Goal: Use online tool/utility

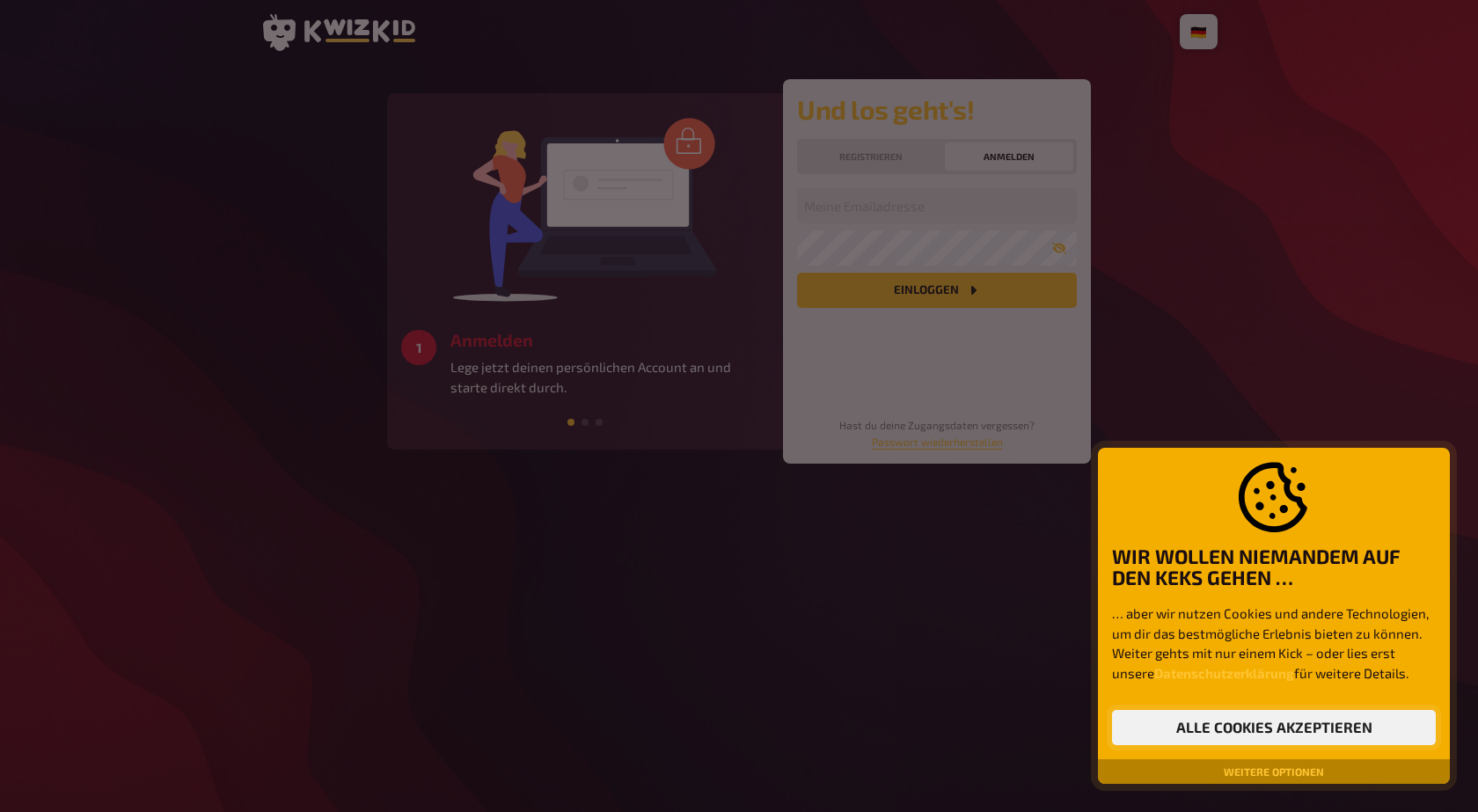
drag, startPoint x: 1210, startPoint y: 733, endPoint x: 1016, endPoint y: 533, distance: 278.6
click at [1210, 733] on button "Alle Cookies akzeptieren" at bounding box center [1274, 727] width 324 height 35
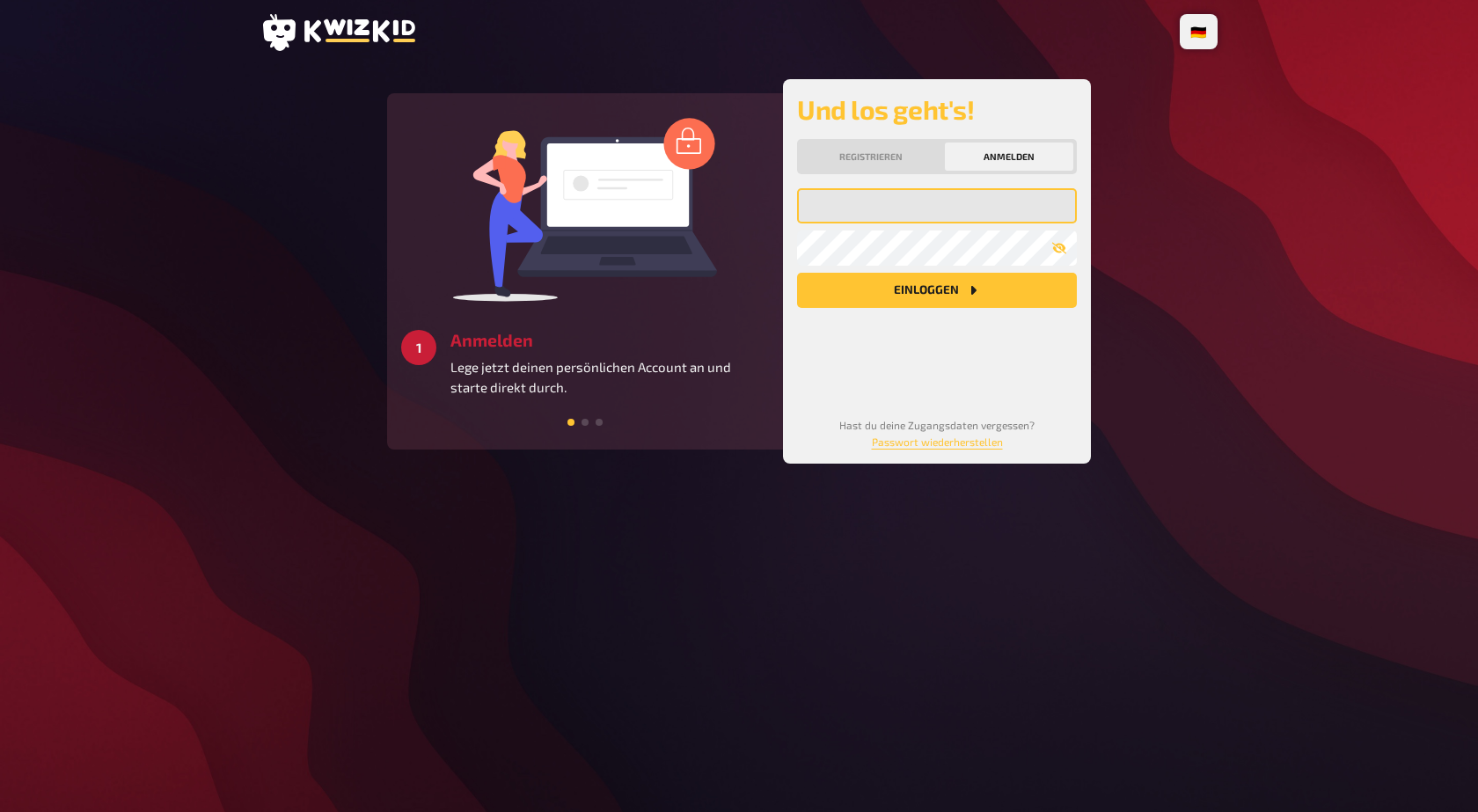
click at [893, 205] on input "email" at bounding box center [937, 205] width 280 height 35
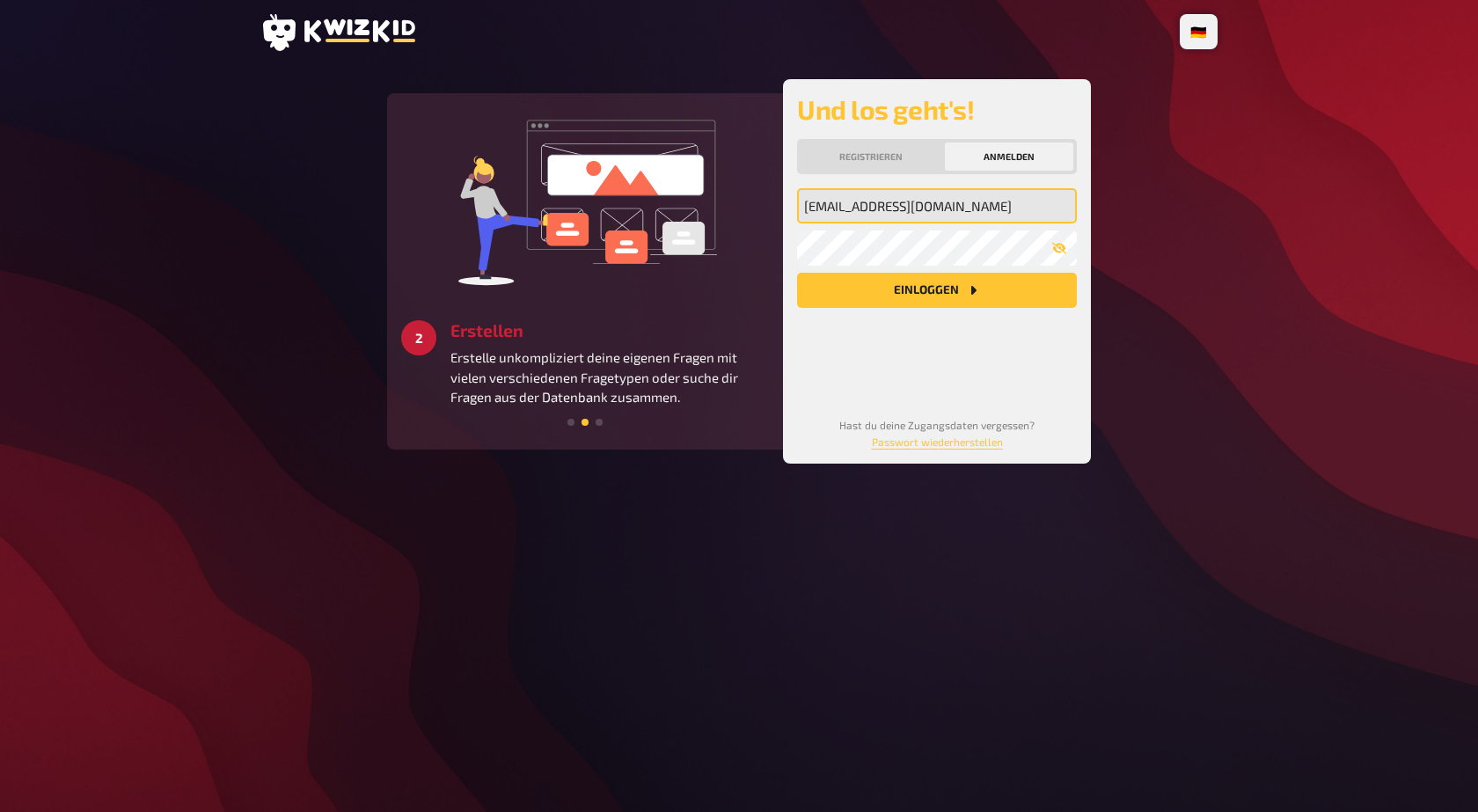
type input "bichlerju@gmail.com"
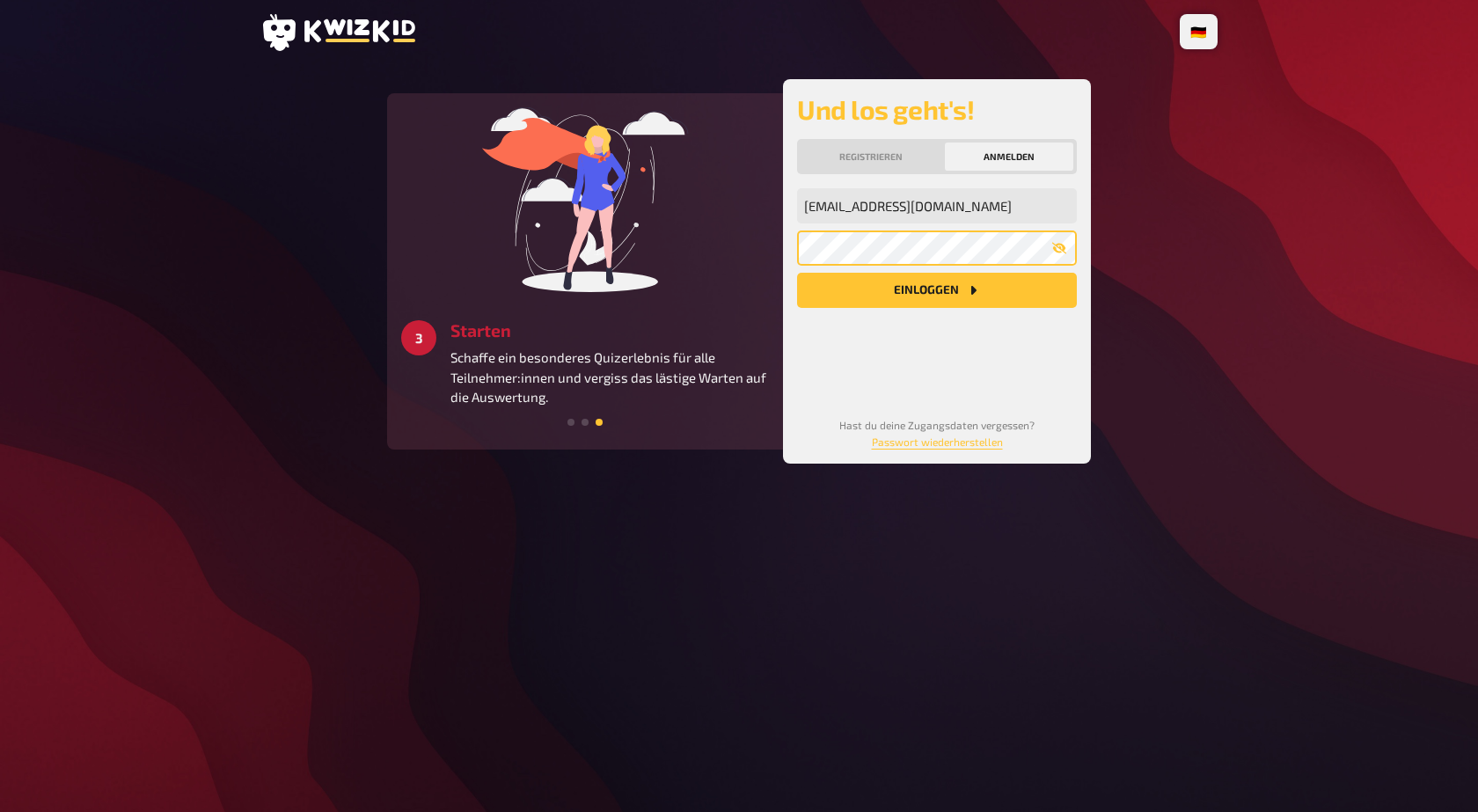
click at [797, 273] on button "Einloggen" at bounding box center [937, 290] width 280 height 35
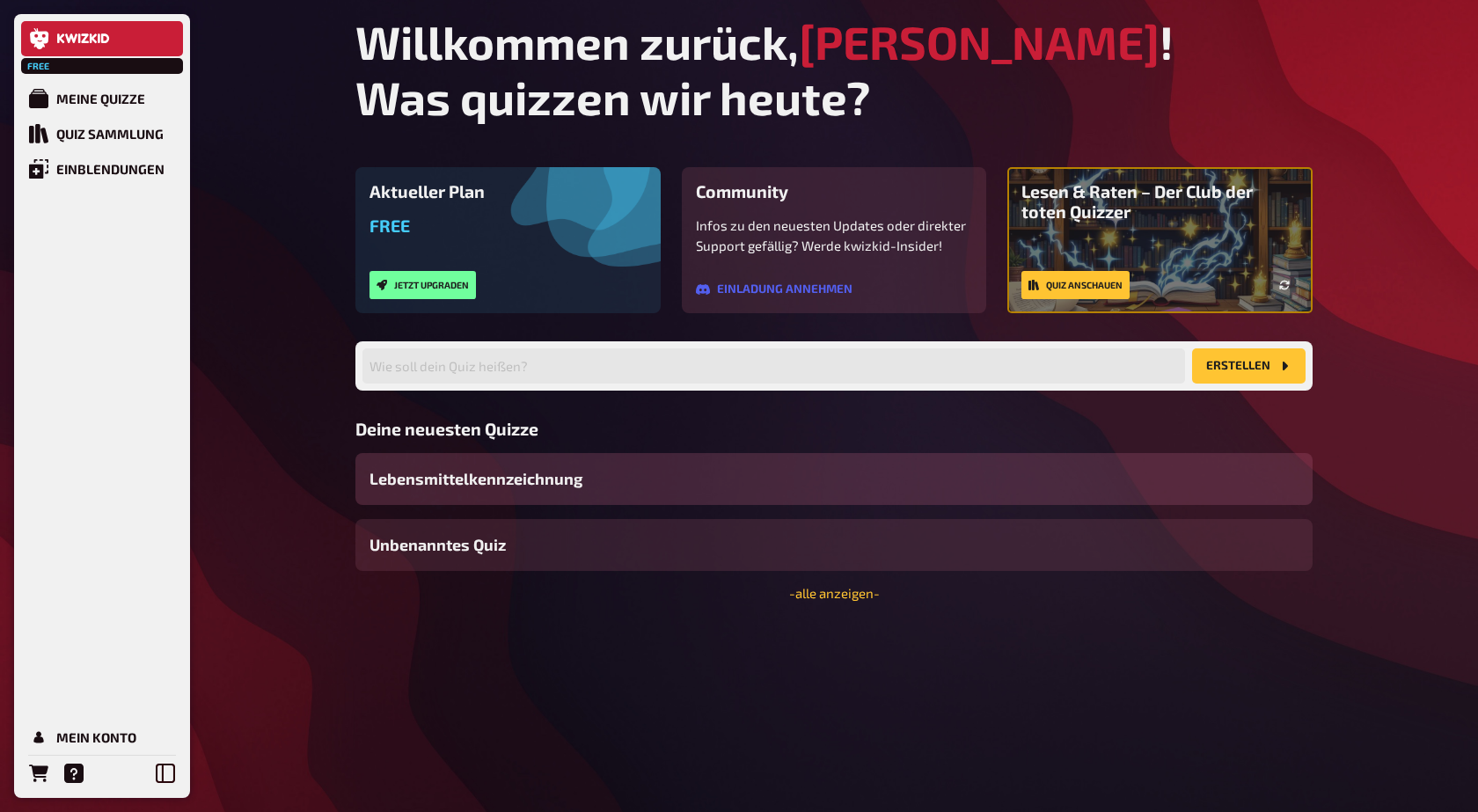
click at [516, 468] on span "Lebensmittelkennzeichnung" at bounding box center [476, 479] width 213 height 24
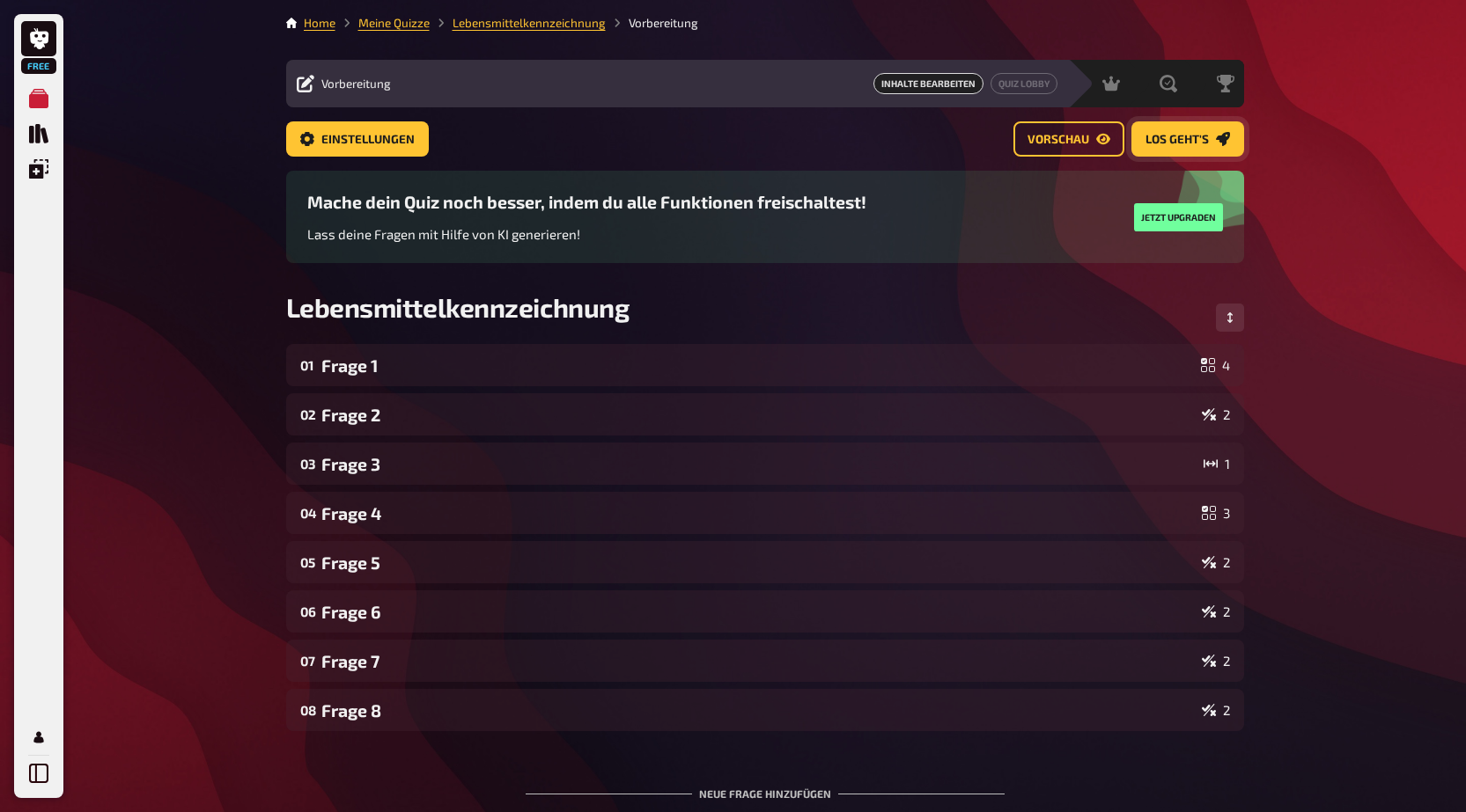
click at [1222, 140] on icon "Los geht's" at bounding box center [1222, 139] width 14 height 14
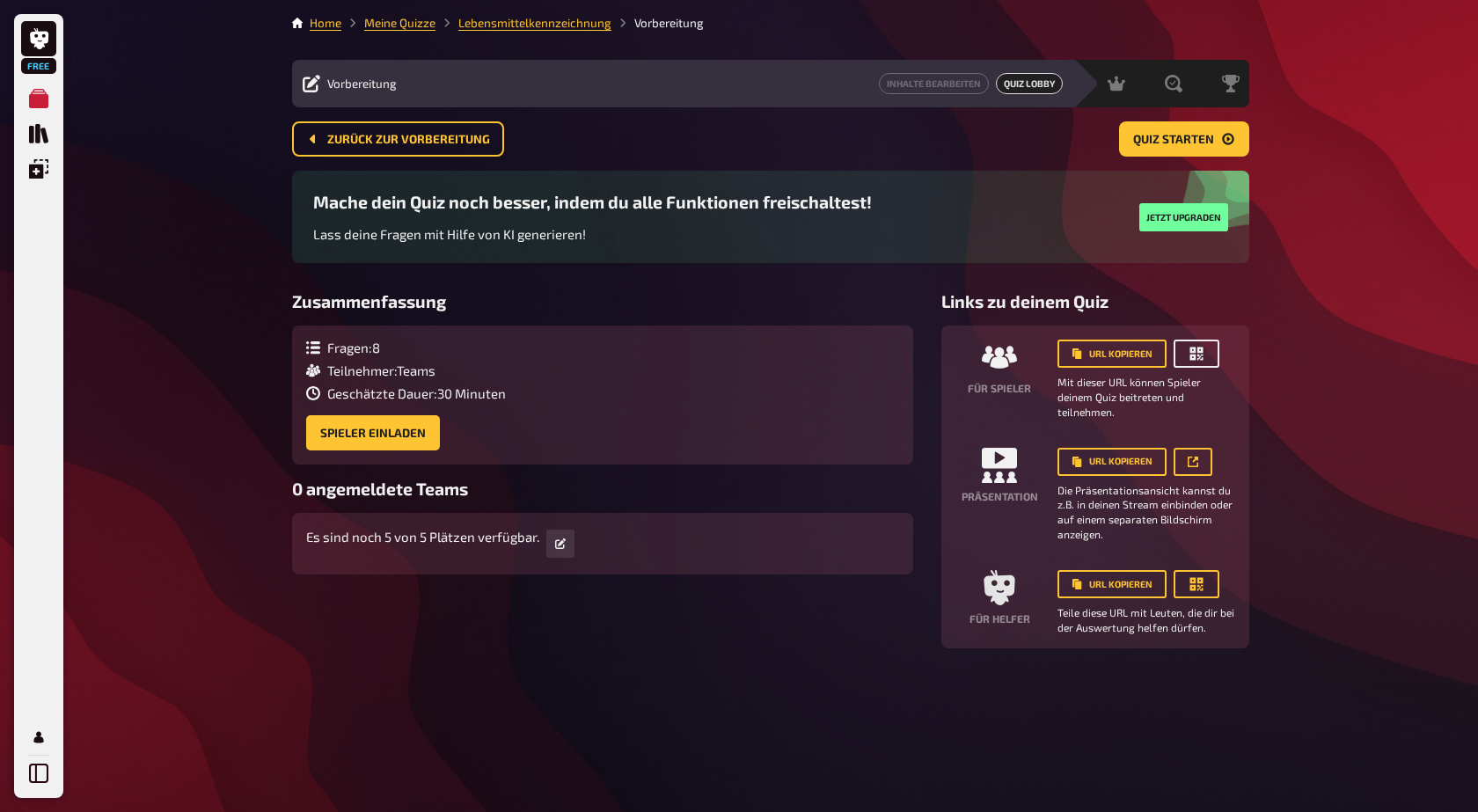
click at [1206, 346] on button "button" at bounding box center [1196, 354] width 46 height 29
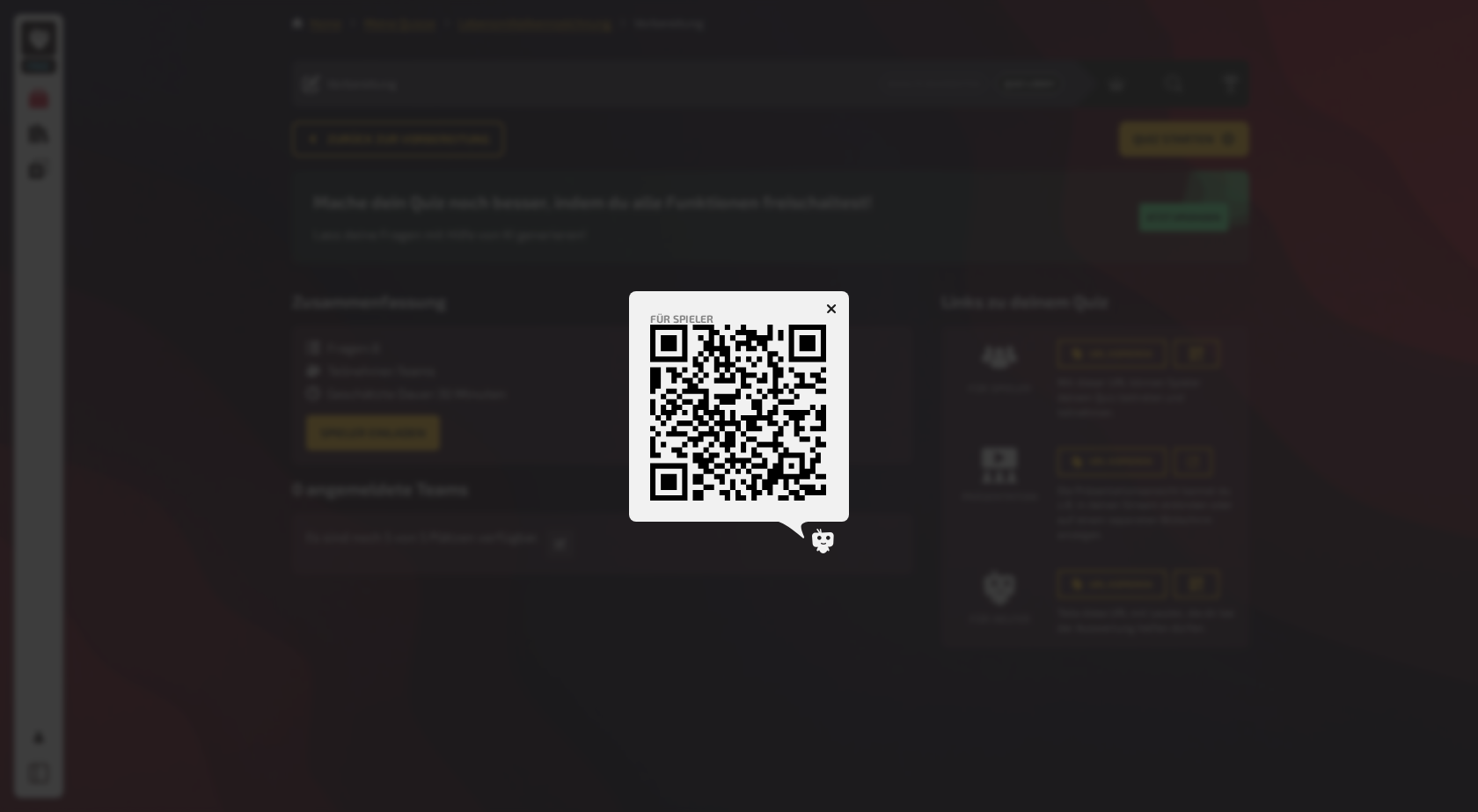
click at [1233, 394] on div at bounding box center [739, 406] width 1478 height 812
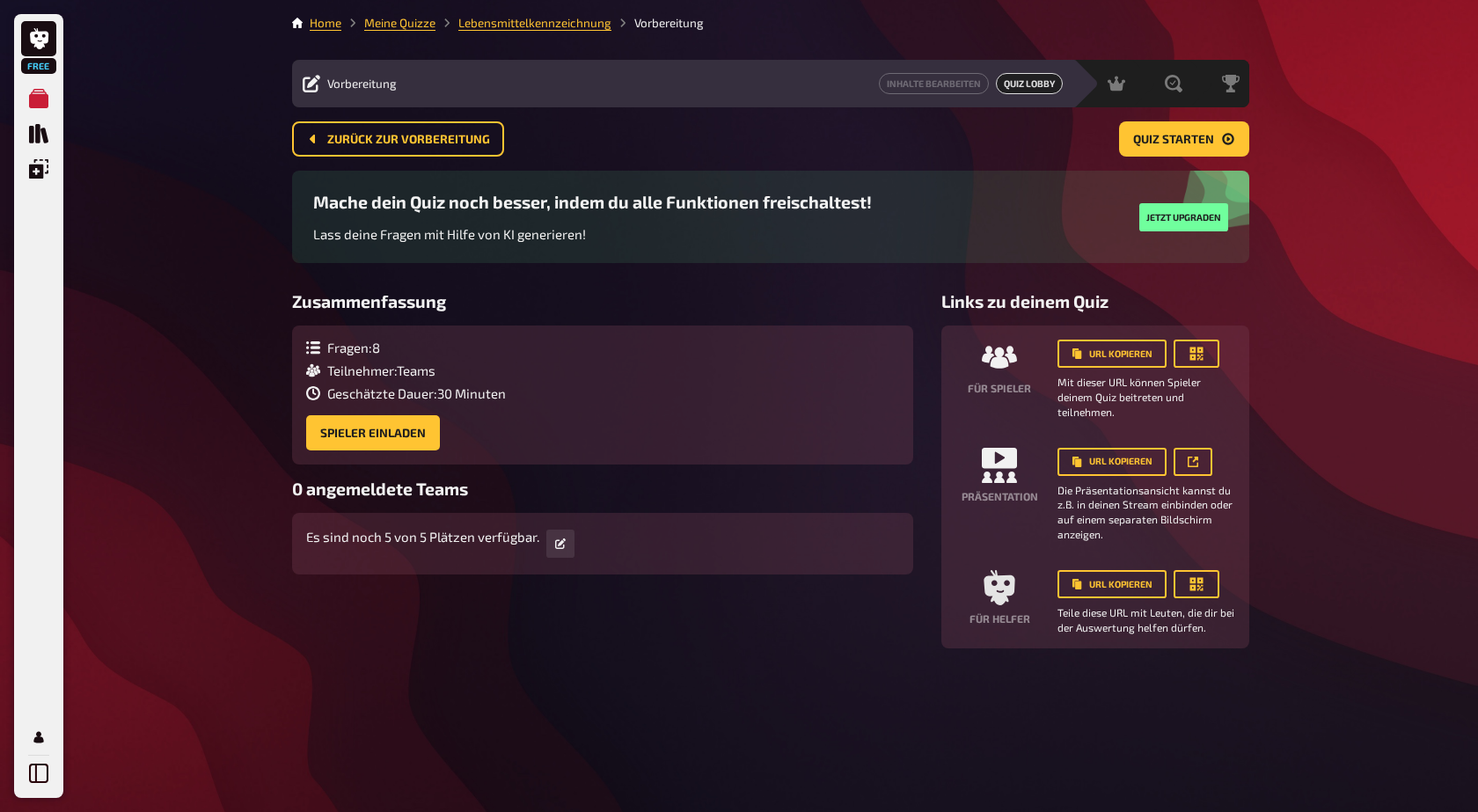
click at [705, 230] on div "Mache dein Quiz noch besser, indem du alle Funktionen freischaltest! Lass deine…" at bounding box center [593, 217] width 559 height 50
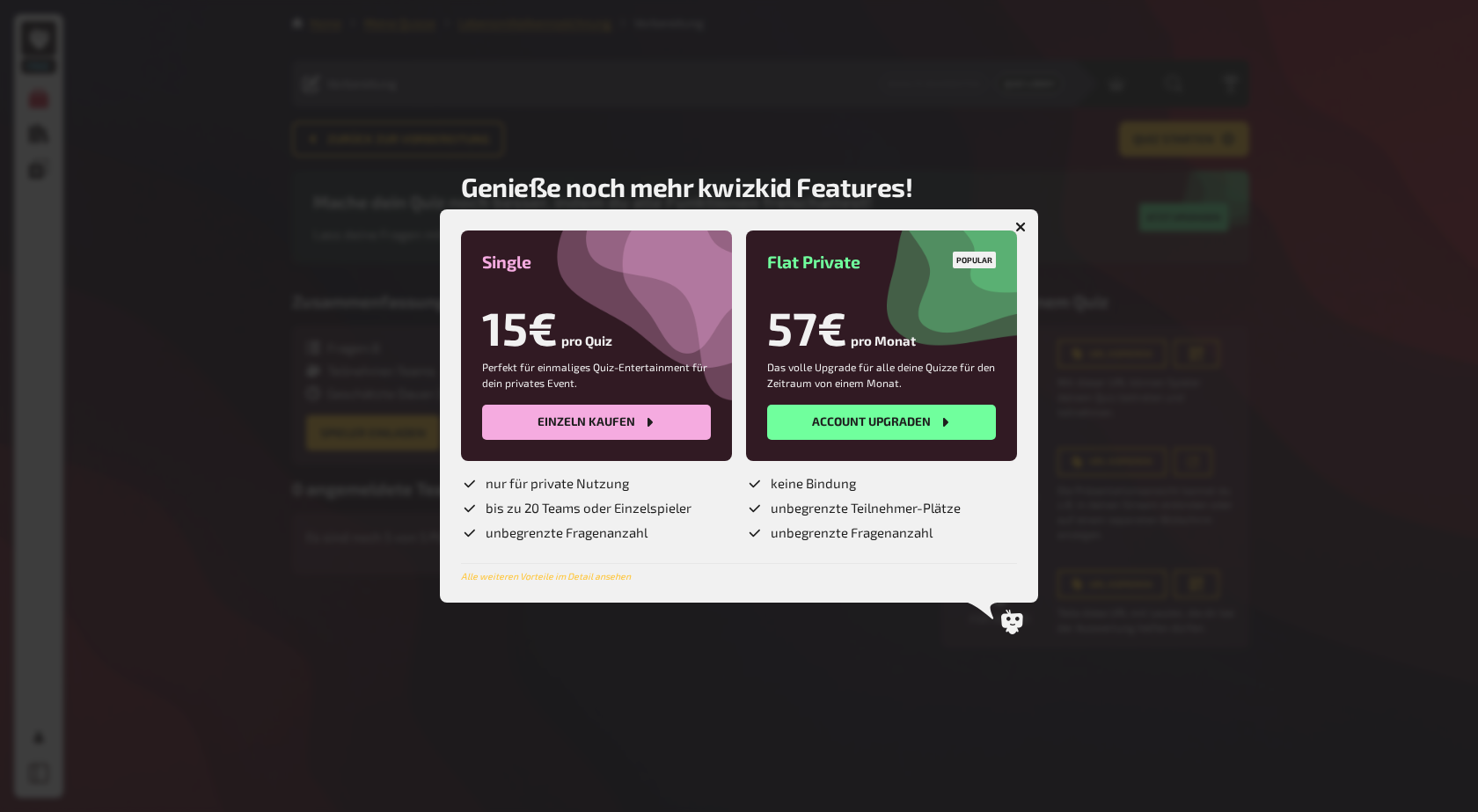
click at [1019, 228] on icon "button" at bounding box center [1021, 227] width 17 height 17
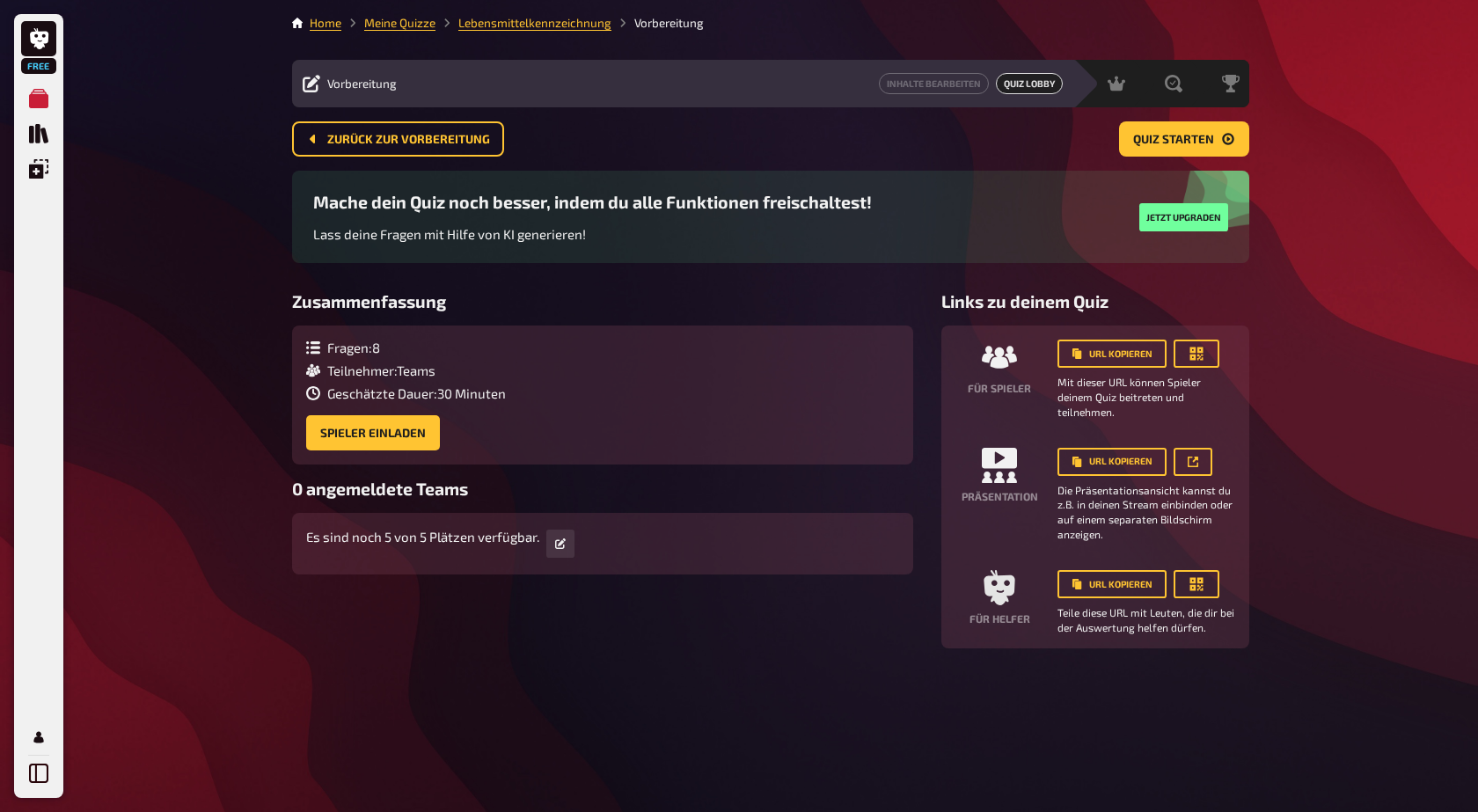
click at [502, 552] on div "Es sind noch 5 von 5 Plätzen verfügbar." at bounding box center [602, 543] width 594 height 33
click at [1198, 356] on icon "button" at bounding box center [1197, 353] width 13 height 13
